Goal: Navigation & Orientation: Find specific page/section

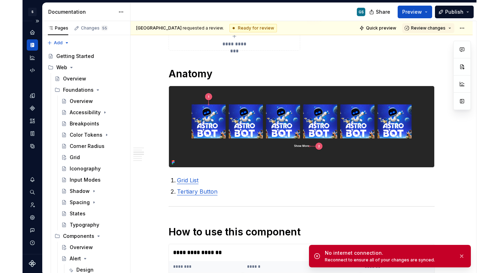
scroll to position [441, 0]
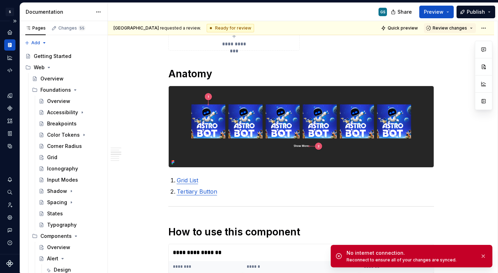
type textarea "*"
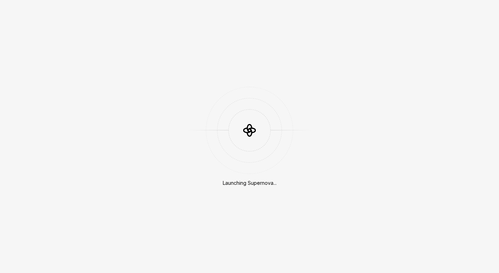
scroll to position [200, 0]
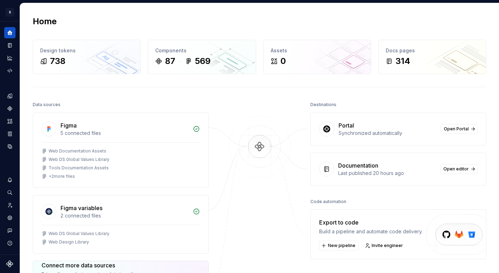
click at [268, 84] on div "Home Design tokens 738 Components 87 569 Assets 0 Docs pages 314 Data sources F…" at bounding box center [259, 186] width 478 height 367
